Goal: Navigation & Orientation: Find specific page/section

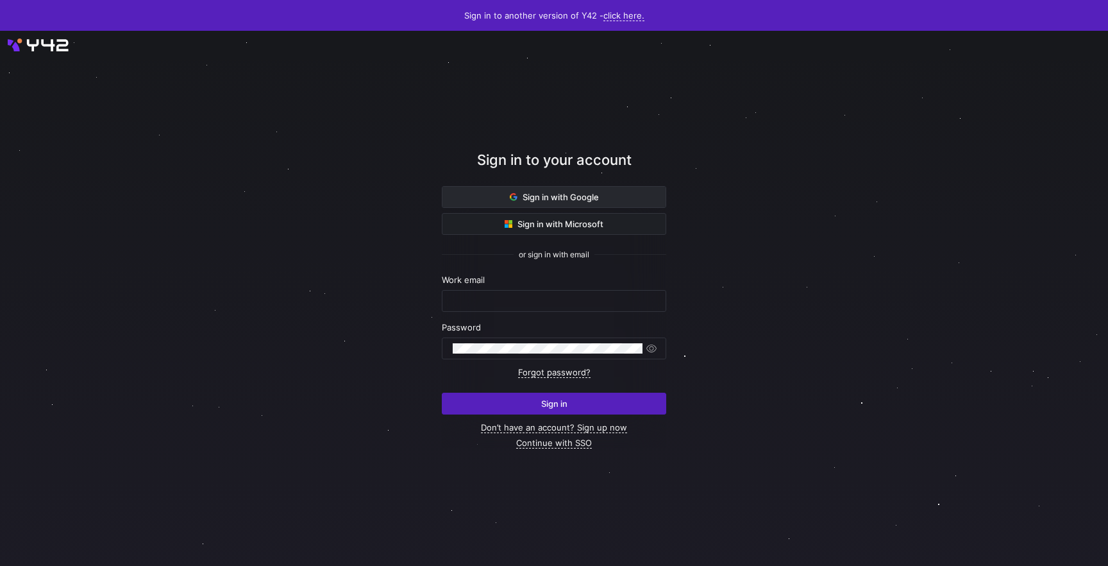
click at [584, 193] on span "Sign in with Google" at bounding box center [554, 197] width 89 height 10
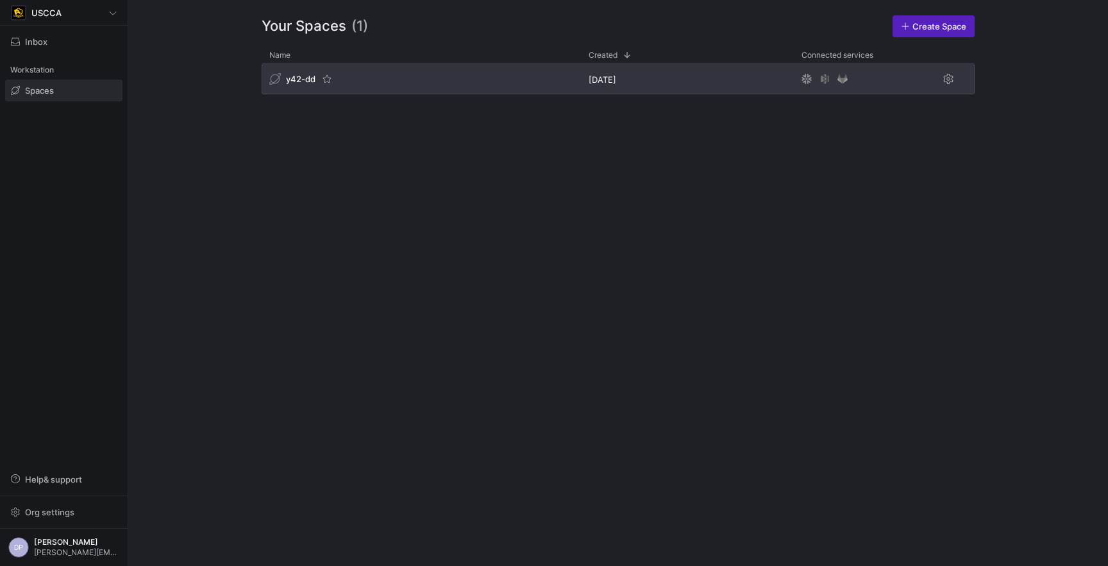
click at [408, 68] on div "y42-dd" at bounding box center [421, 78] width 319 height 31
click at [807, 83] on icon "Press SPACE to select this row." at bounding box center [807, 79] width 10 height 10
